Goal: Browse casually

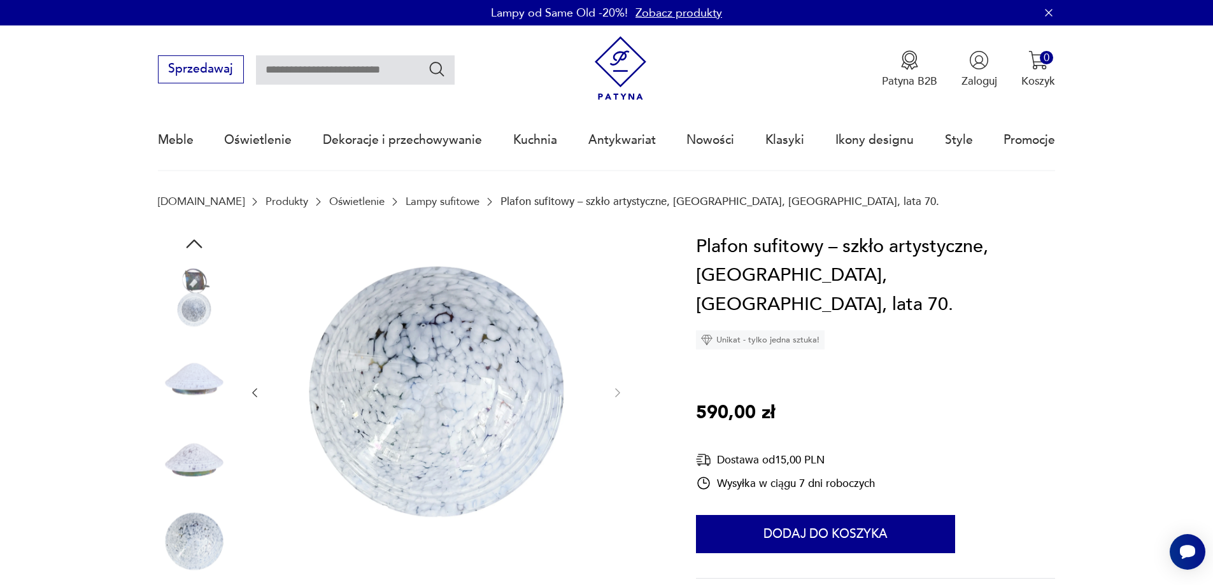
click at [179, 356] on img at bounding box center [194, 378] width 73 height 73
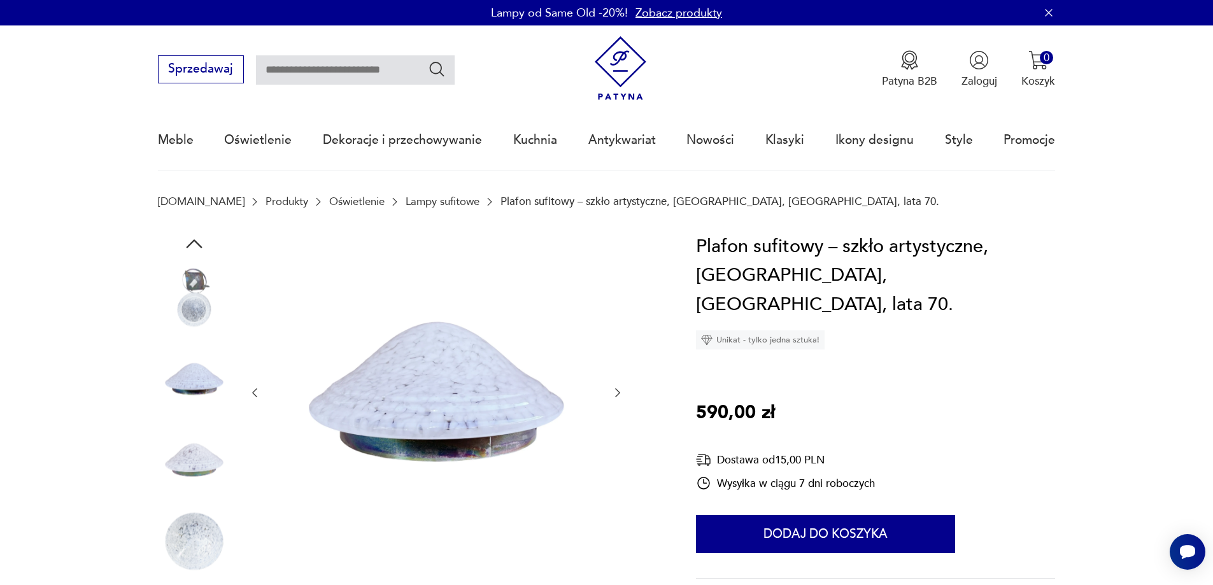
click at [190, 465] on img at bounding box center [194, 460] width 73 height 73
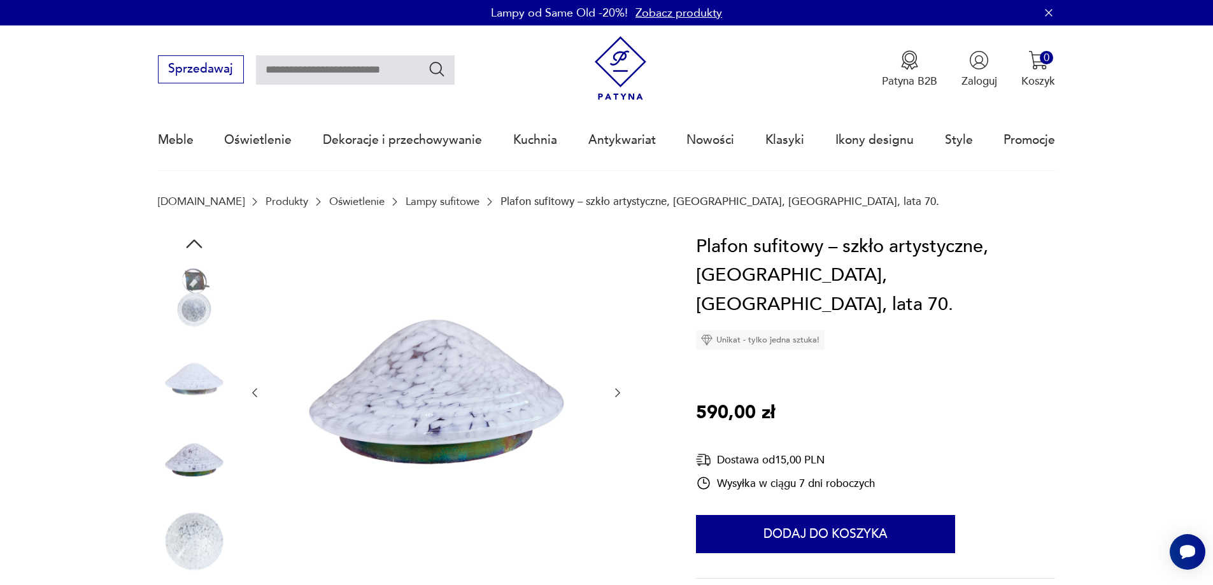
click at [197, 547] on img at bounding box center [194, 541] width 73 height 73
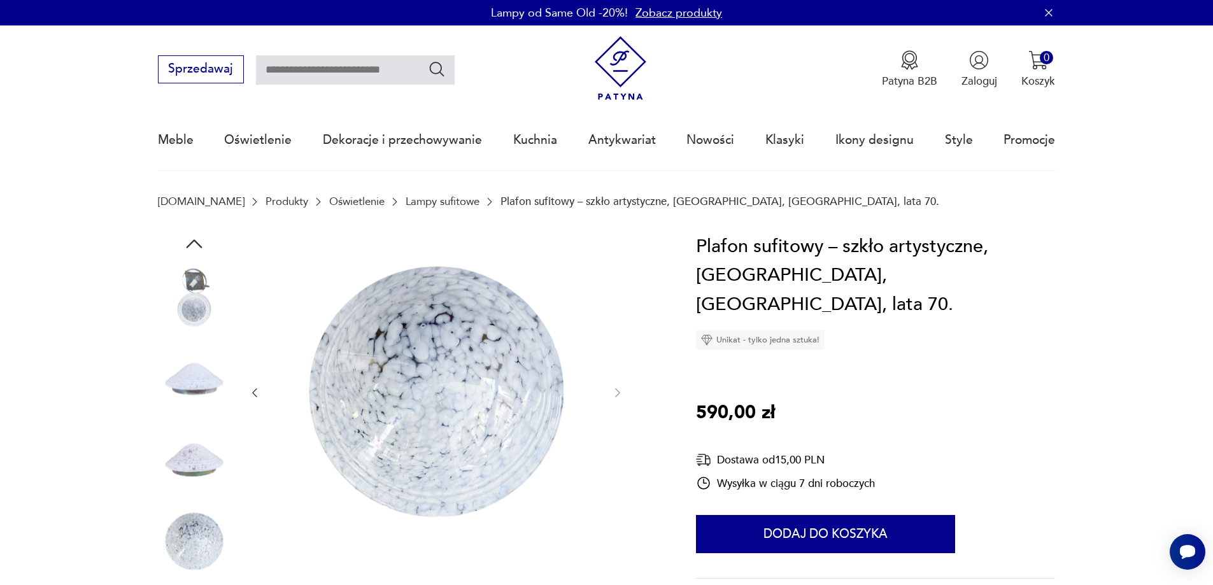
click at [187, 313] on img at bounding box center [194, 298] width 73 height 73
